Goal: Task Accomplishment & Management: Manage account settings

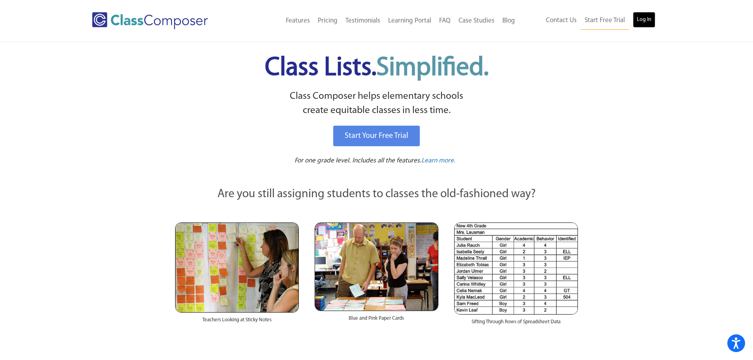
click at [644, 26] on link "Log In" at bounding box center [643, 20] width 23 height 16
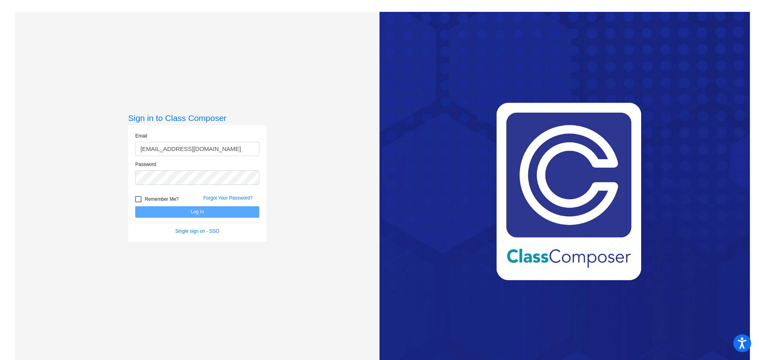
type input "[EMAIL_ADDRESS][DOMAIN_NAME]"
click at [135, 206] on button "Log In" at bounding box center [197, 211] width 124 height 11
click at [81, 166] on div "Sign in to Class Composer Email [EMAIL_ADDRESS][DOMAIN_NAME] Password Remember …" at bounding box center [197, 192] width 364 height 360
click at [135, 206] on button "Log In" at bounding box center [197, 211] width 124 height 11
